Goal: Transaction & Acquisition: Subscribe to service/newsletter

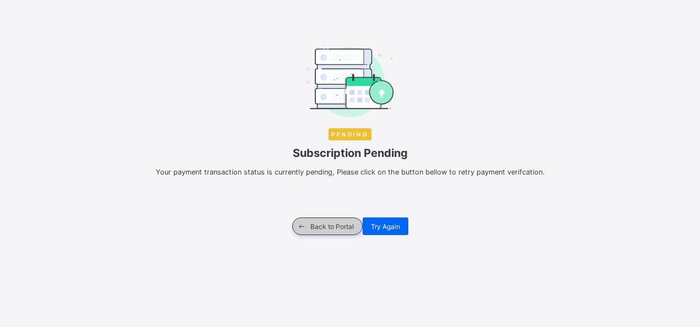
click at [338, 227] on span "Back to Portal" at bounding box center [331, 226] width 43 height 8
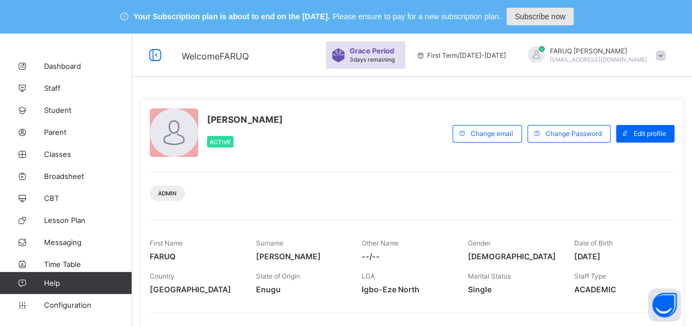
click at [548, 20] on span "Subscribe now" at bounding box center [540, 16] width 51 height 9
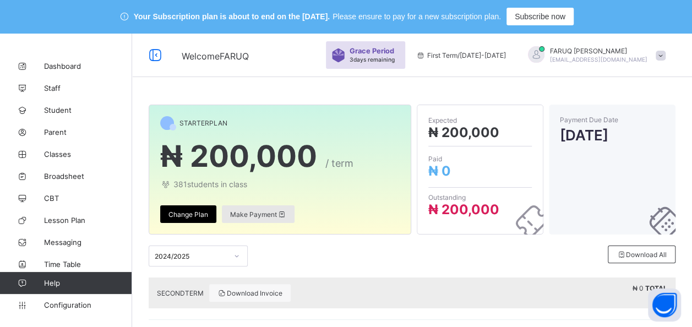
click at [268, 210] on span "Make Payment" at bounding box center [258, 214] width 56 height 8
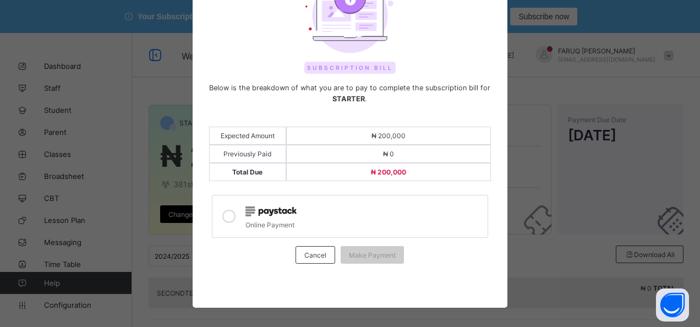
scroll to position [79, 0]
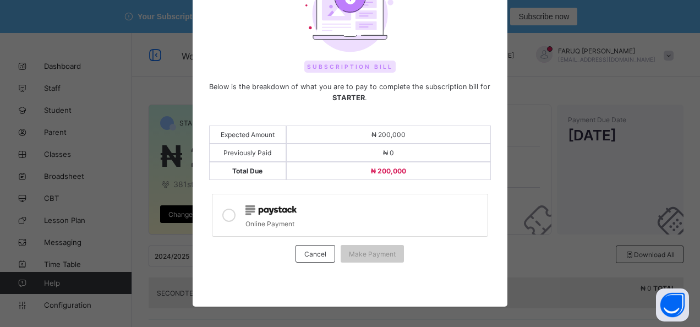
click at [223, 211] on icon at bounding box center [228, 215] width 13 height 13
click at [376, 250] on span "Make Payment" at bounding box center [372, 254] width 47 height 8
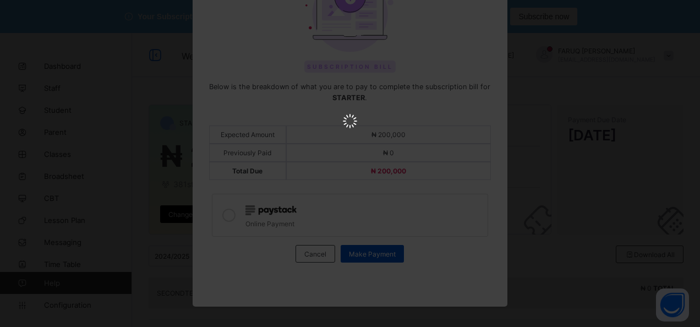
scroll to position [0, 0]
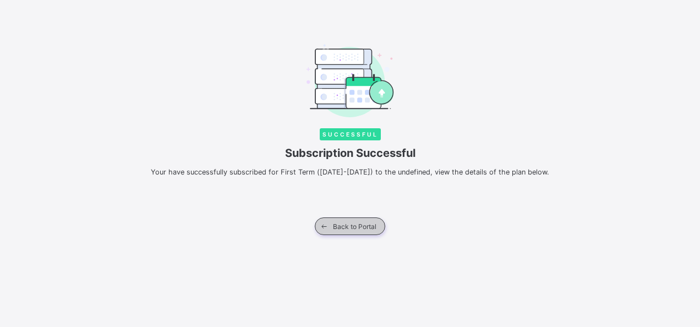
click at [346, 227] on span "Back to Portal" at bounding box center [354, 226] width 43 height 8
